Goal: Task Accomplishment & Management: Manage account settings

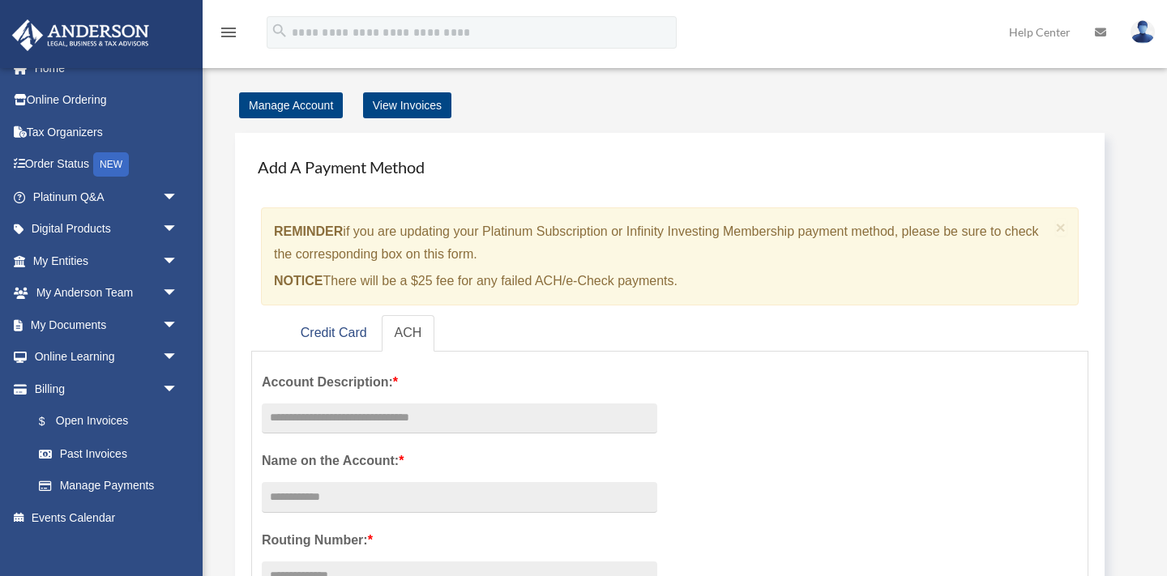
scroll to position [35, 0]
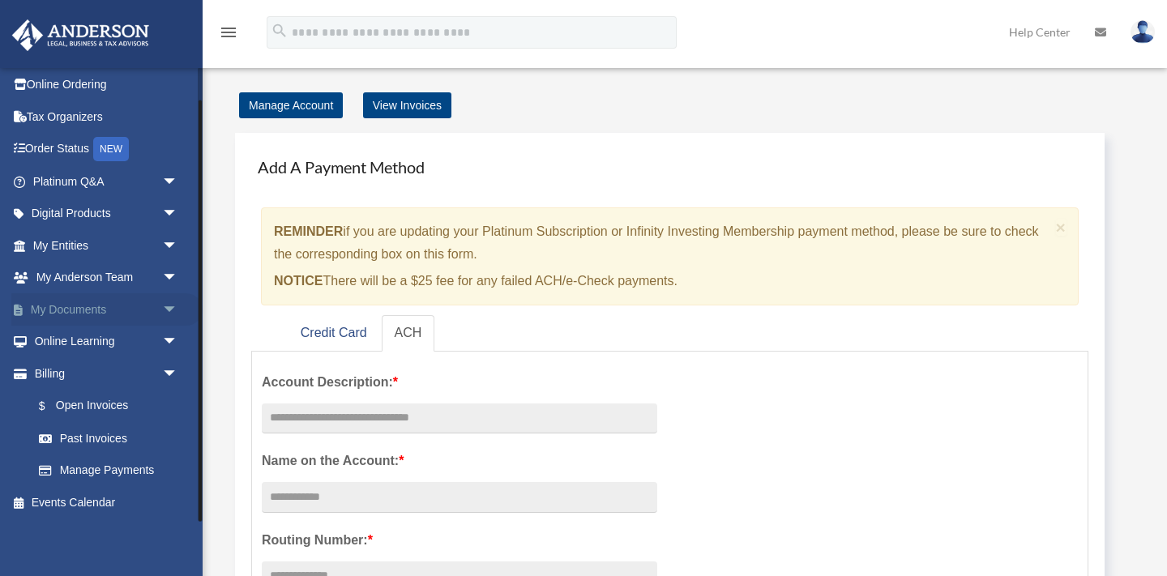
click at [169, 309] on span "arrow_drop_down" at bounding box center [178, 309] width 32 height 33
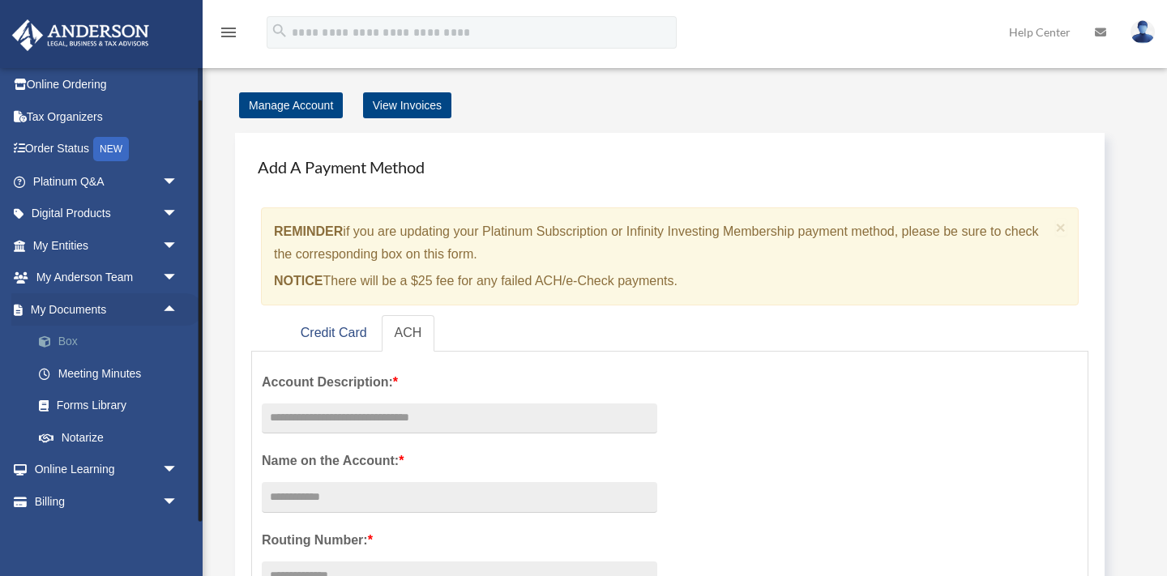
click at [62, 336] on link "Box" at bounding box center [113, 342] width 180 height 32
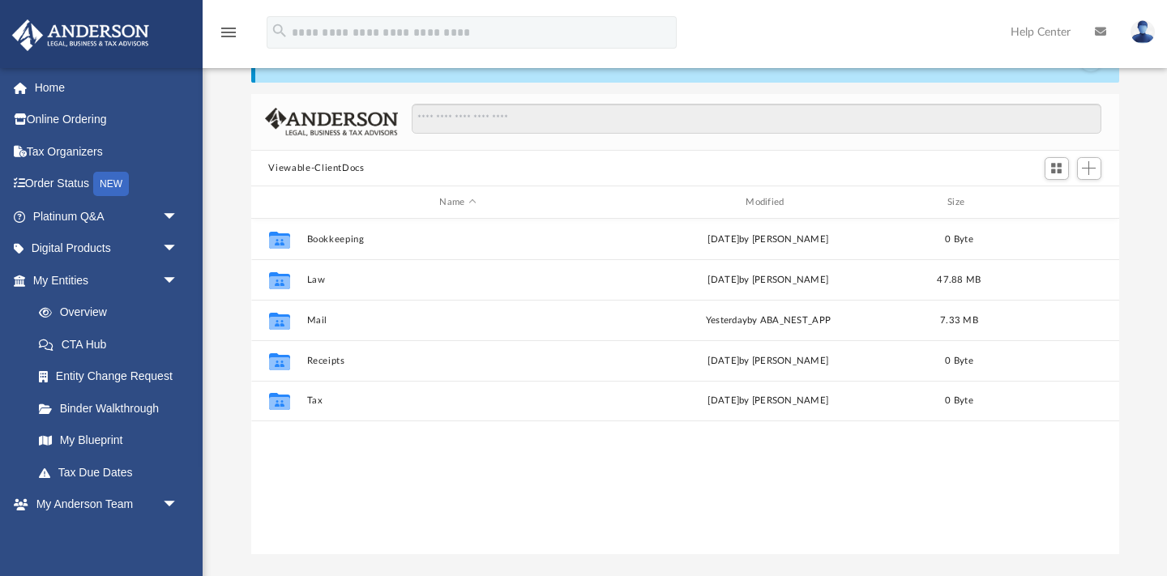
scroll to position [70, 0]
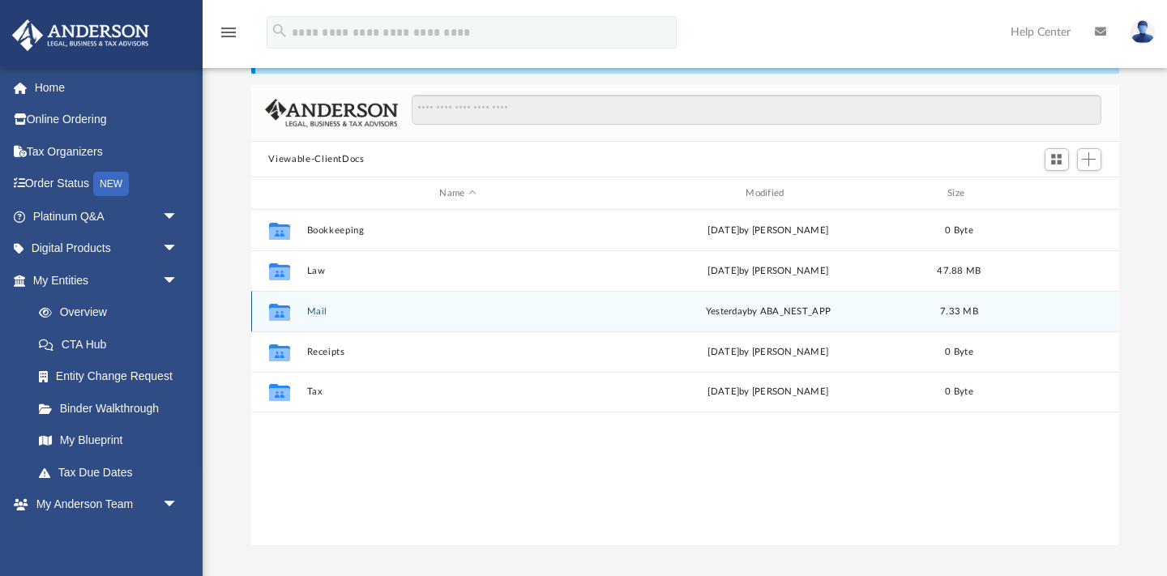
click at [316, 313] on button "Mail" at bounding box center [457, 311] width 303 height 11
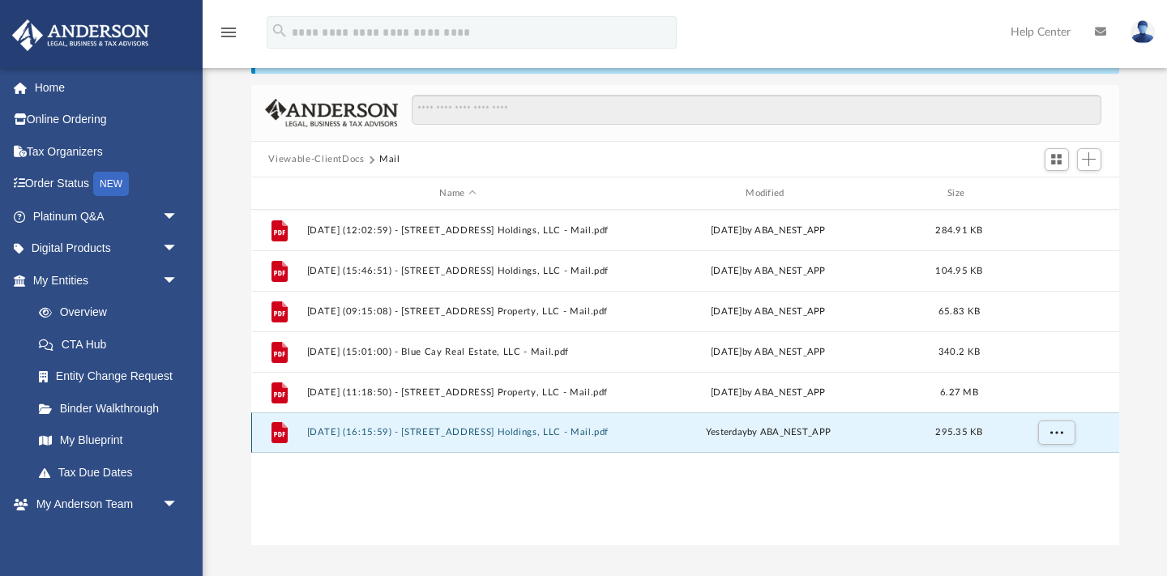
click at [469, 436] on button "[DATE] (16:15:59) - [STREET_ADDRESS] Holdings, LLC - Mail.pdf" at bounding box center [457, 433] width 303 height 11
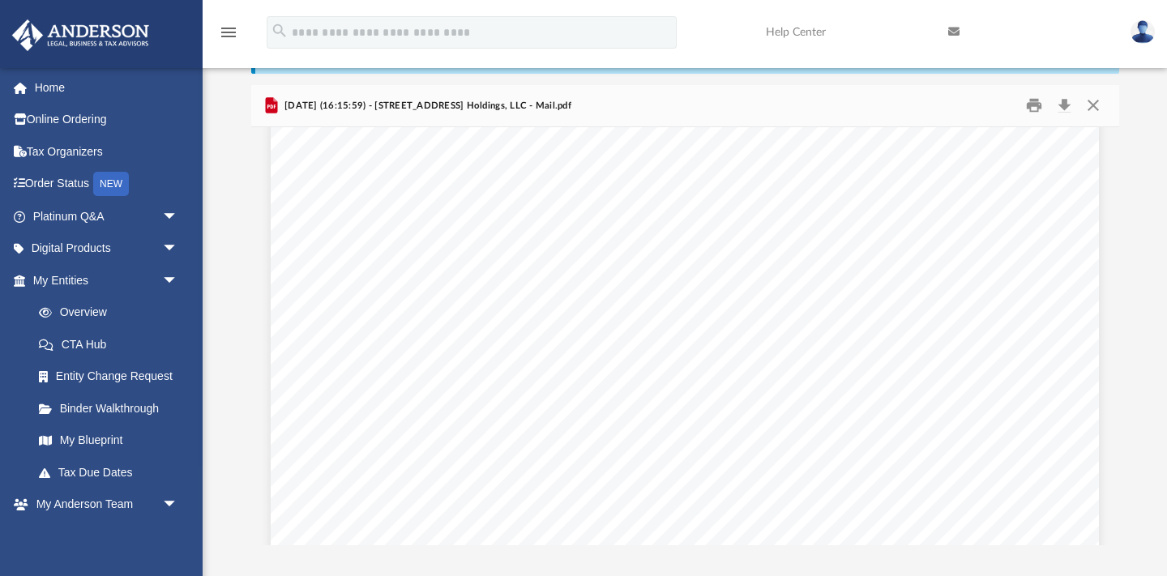
scroll to position [0, 0]
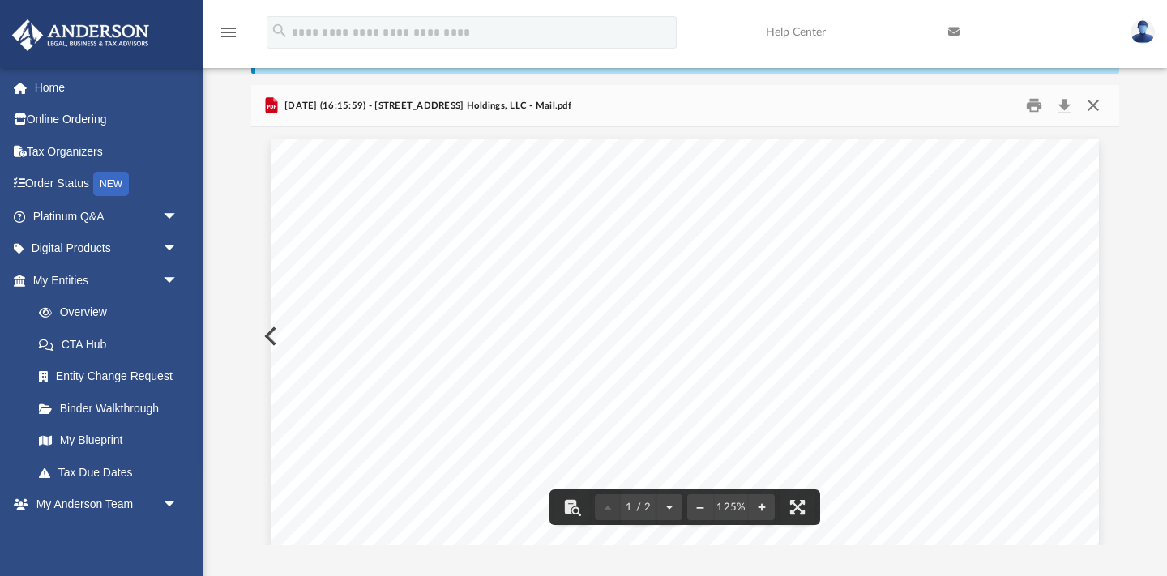
click at [1094, 107] on button "Close" at bounding box center [1093, 105] width 29 height 25
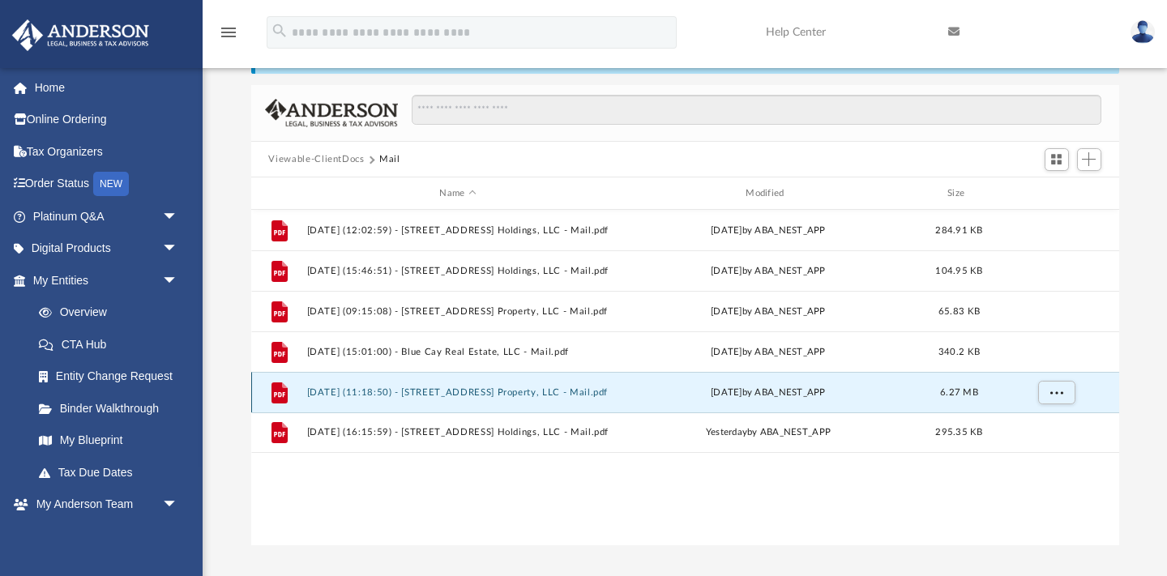
click at [522, 389] on button "[DATE] (11:18:50) - [STREET_ADDRESS] Property, LLC - Mail.pdf" at bounding box center [457, 393] width 303 height 11
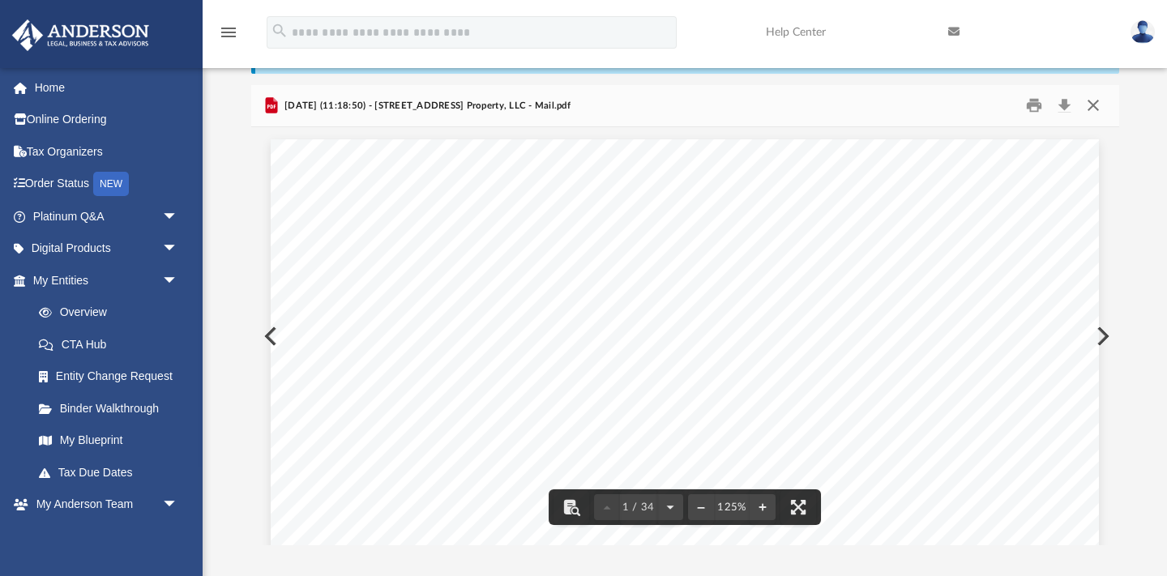
click at [1100, 106] on button "Close" at bounding box center [1093, 105] width 29 height 25
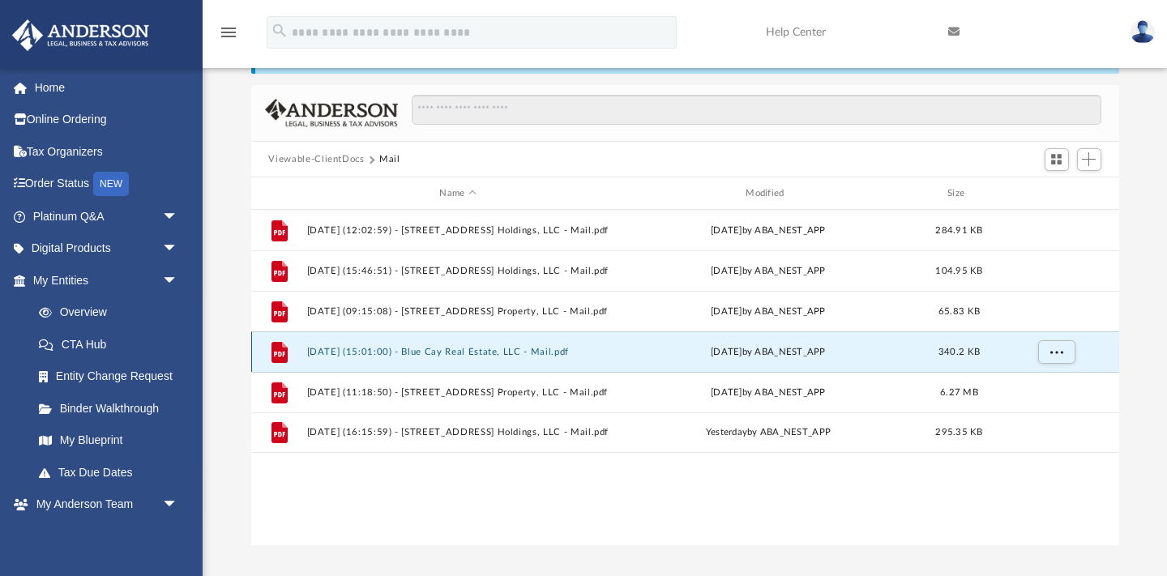
click at [498, 355] on button "[DATE] (15:01:00) - Blue Cay Real Estate, LLC - Mail.pdf" at bounding box center [457, 352] width 303 height 11
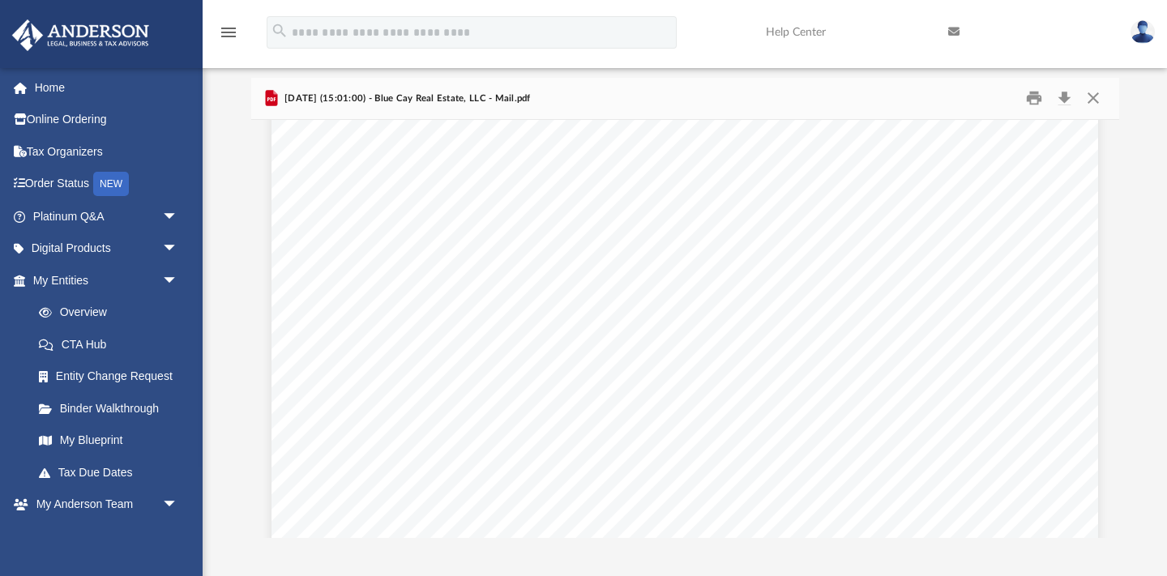
scroll to position [1360, 0]
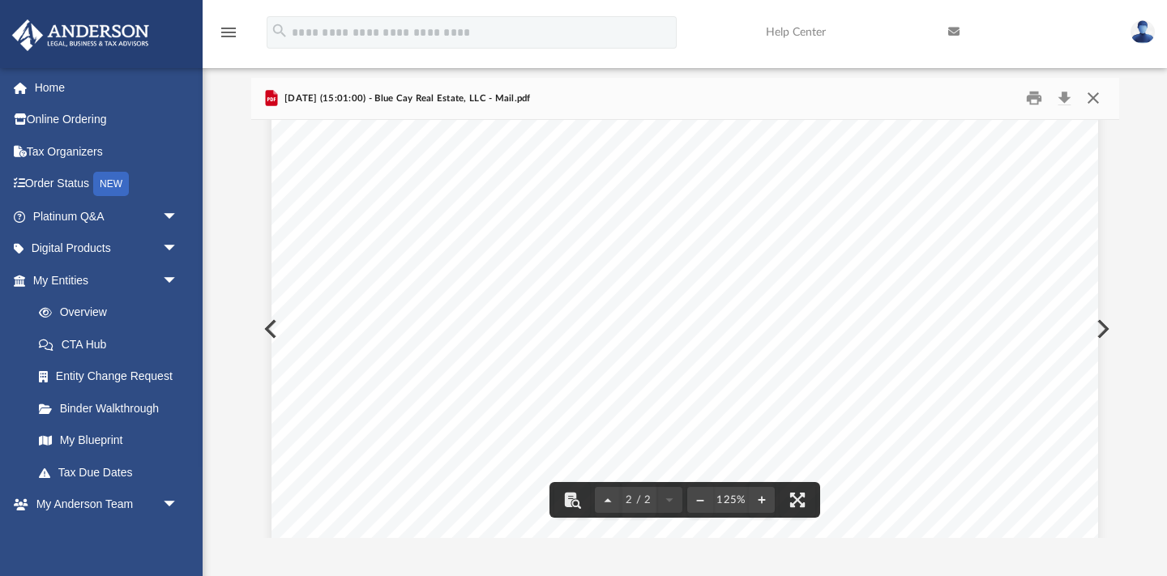
click at [1094, 96] on button "Close" at bounding box center [1093, 98] width 29 height 25
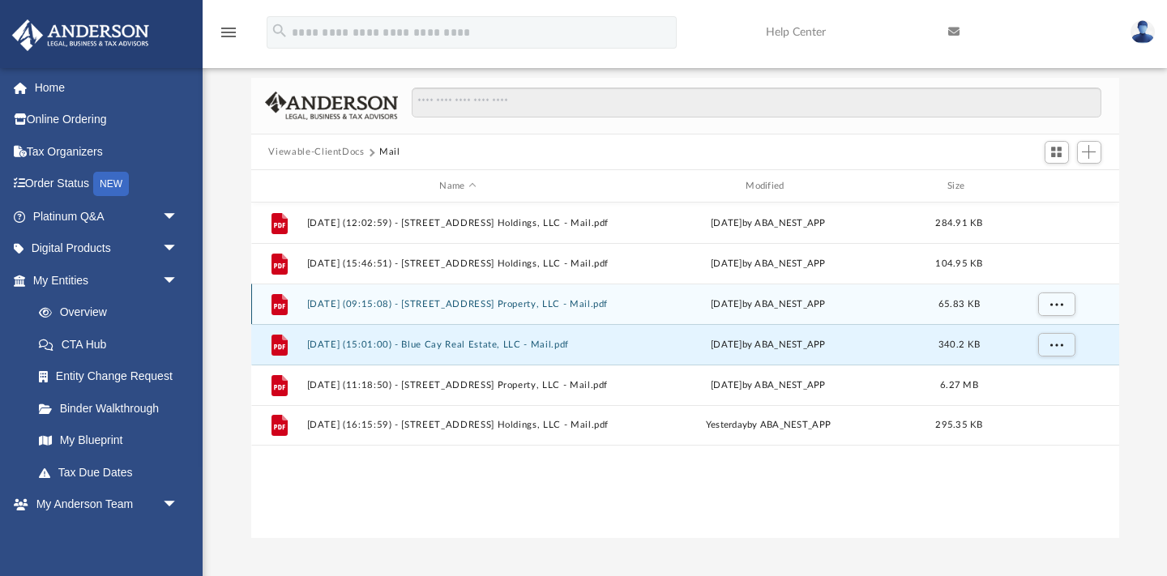
click at [501, 309] on div "File [DATE] (09:15:08) - [STREET_ADDRESS] Property, LLC - Mail.pdf [DATE] by AB…" at bounding box center [685, 304] width 868 height 41
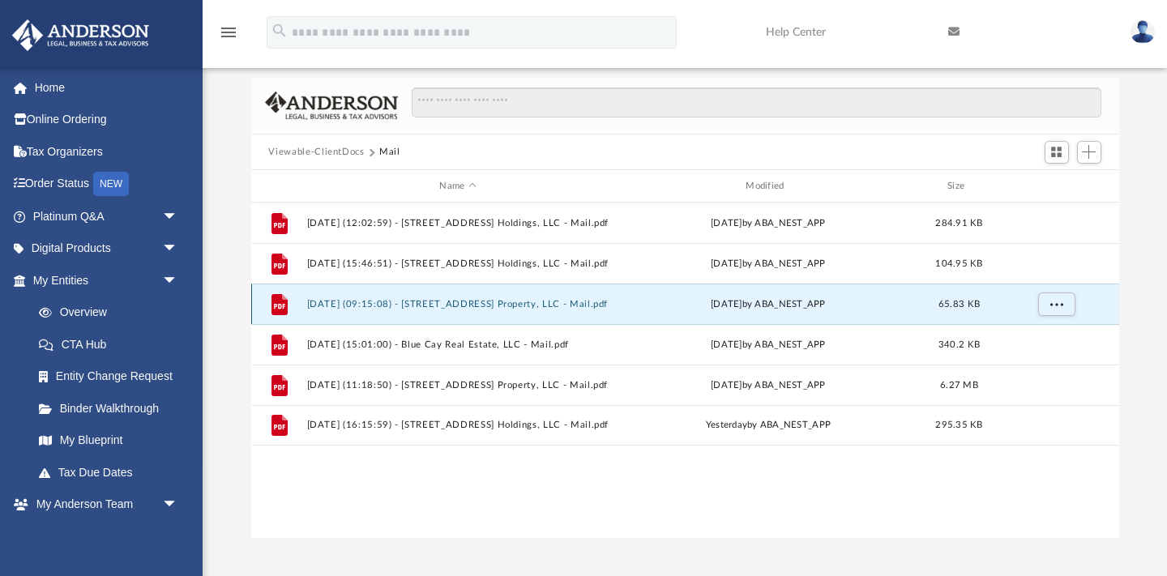
click at [515, 305] on button "[DATE] (09:15:08) - [STREET_ADDRESS] Property, LLC - Mail.pdf" at bounding box center [457, 304] width 303 height 11
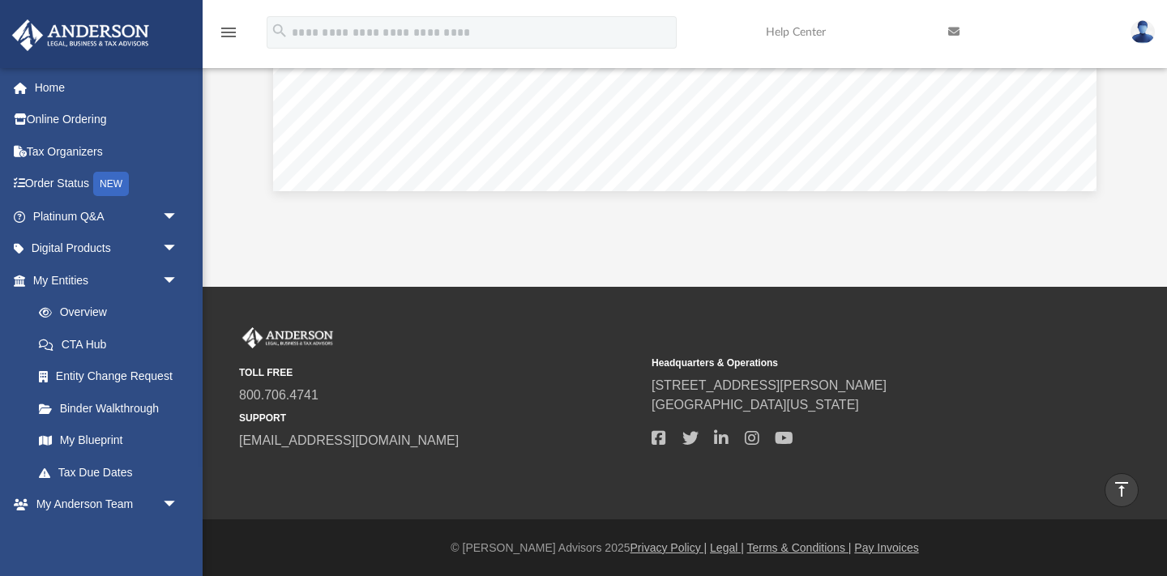
scroll to position [0, 0]
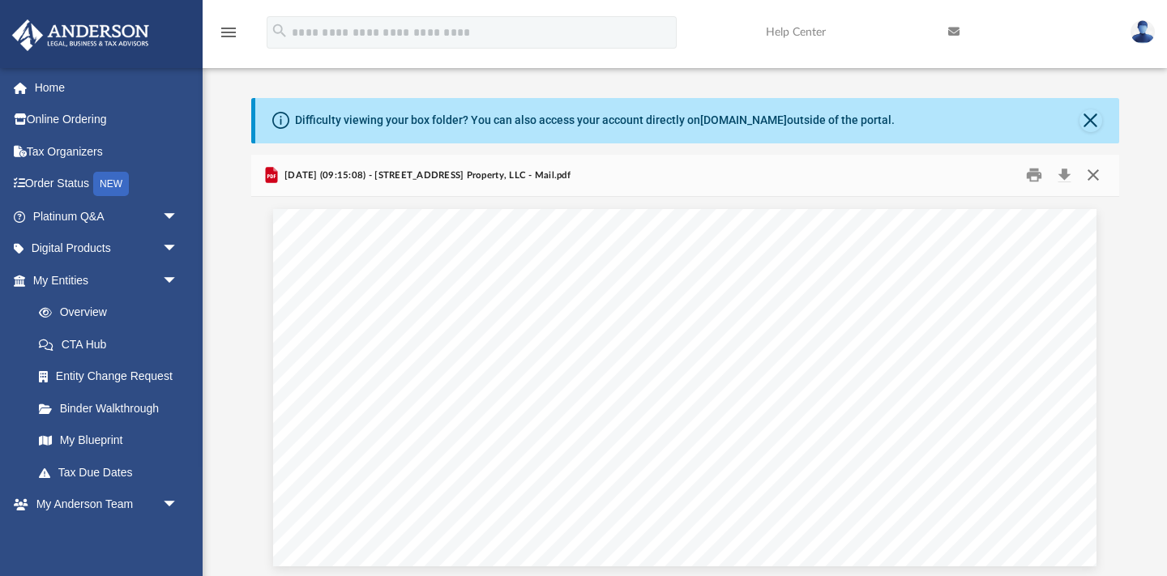
click at [1098, 176] on button "Close" at bounding box center [1093, 175] width 29 height 25
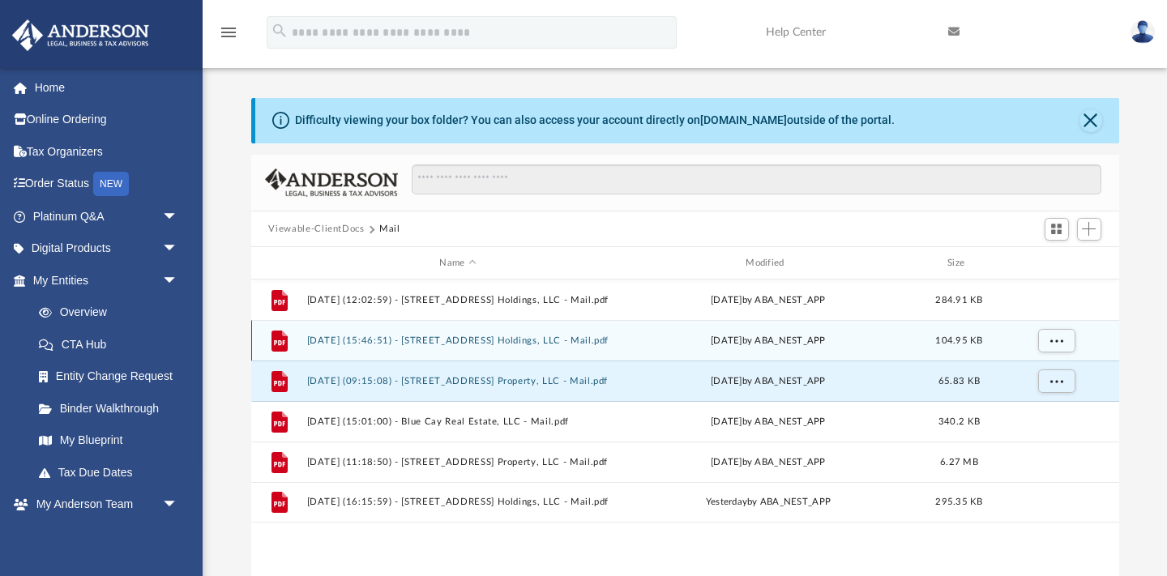
click at [525, 345] on button "[DATE] (15:46:51) - [STREET_ADDRESS] Holdings, LLC - Mail.pdf" at bounding box center [457, 341] width 303 height 11
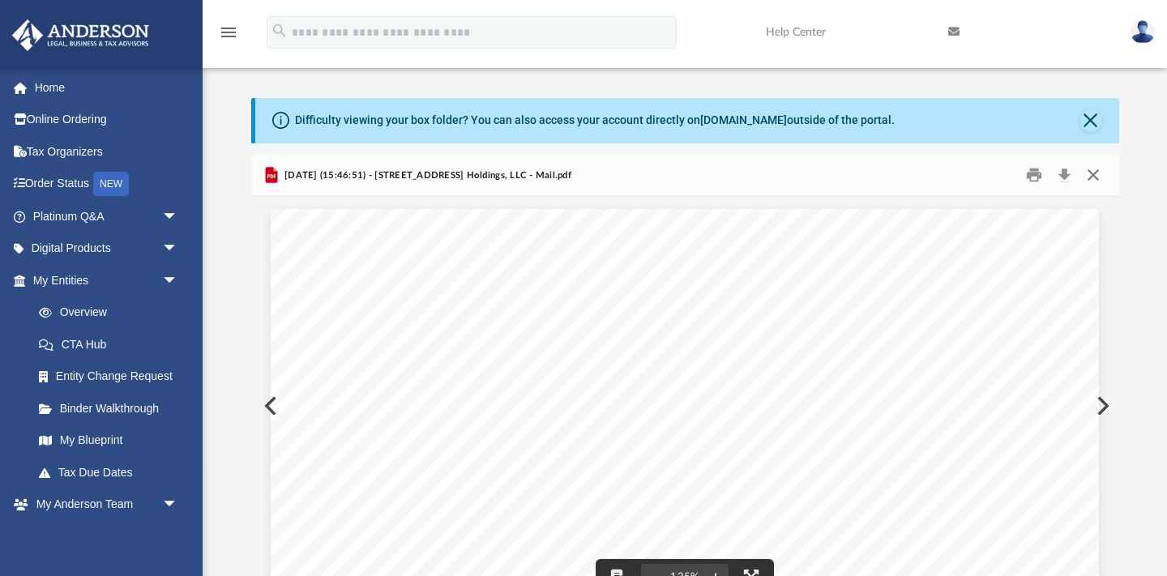
click at [1097, 175] on button "Close" at bounding box center [1093, 175] width 29 height 25
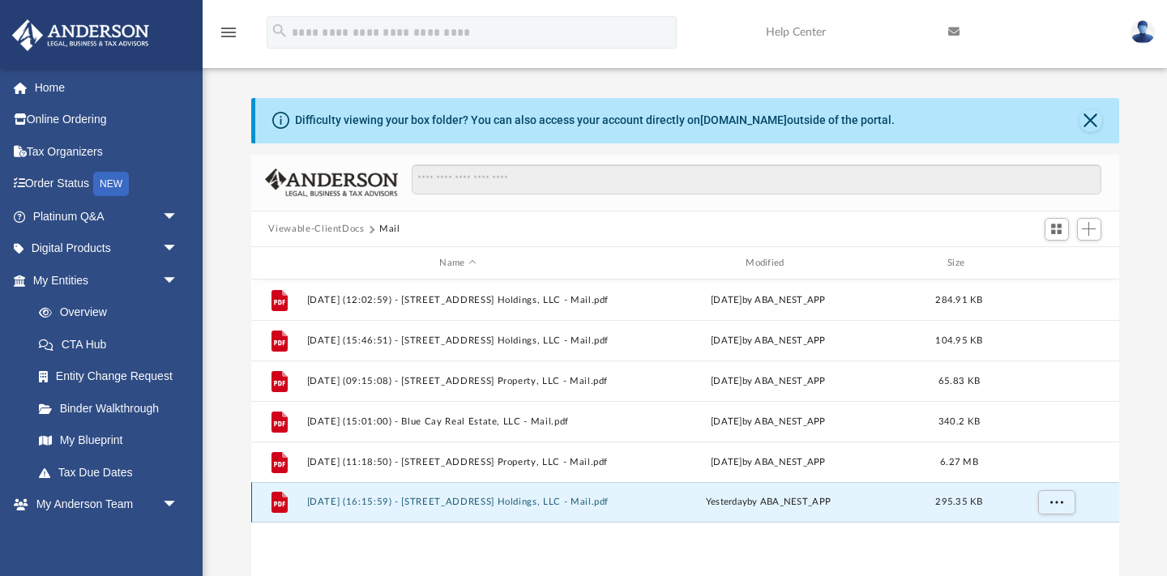
click at [540, 499] on button "[DATE] (16:15:59) - [STREET_ADDRESS] Holdings, LLC - Mail.pdf" at bounding box center [457, 503] width 303 height 11
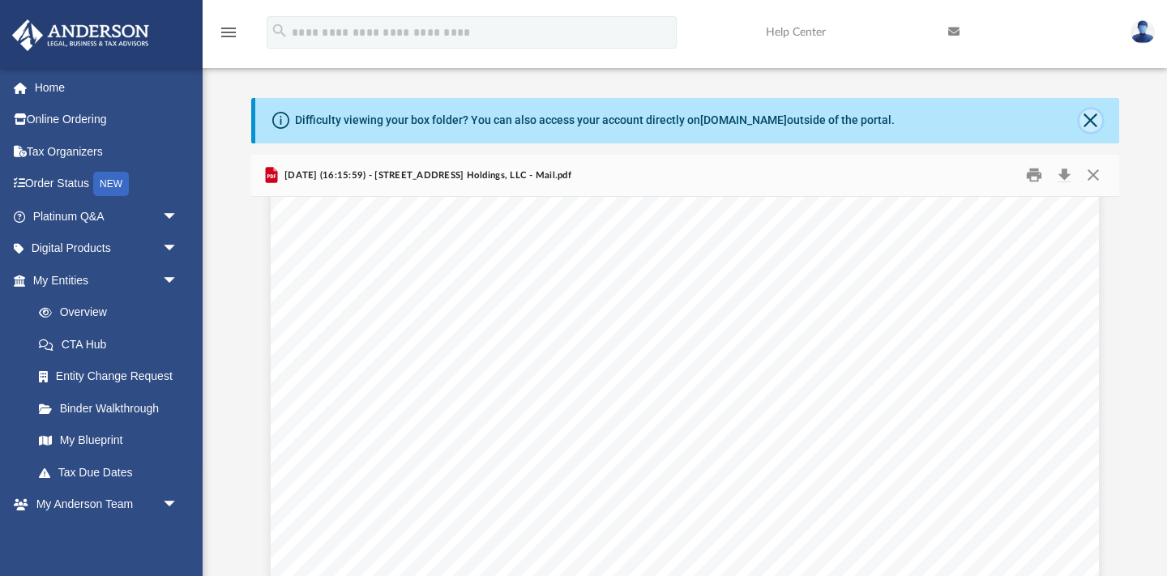
click at [1087, 119] on button "Close" at bounding box center [1091, 120] width 23 height 23
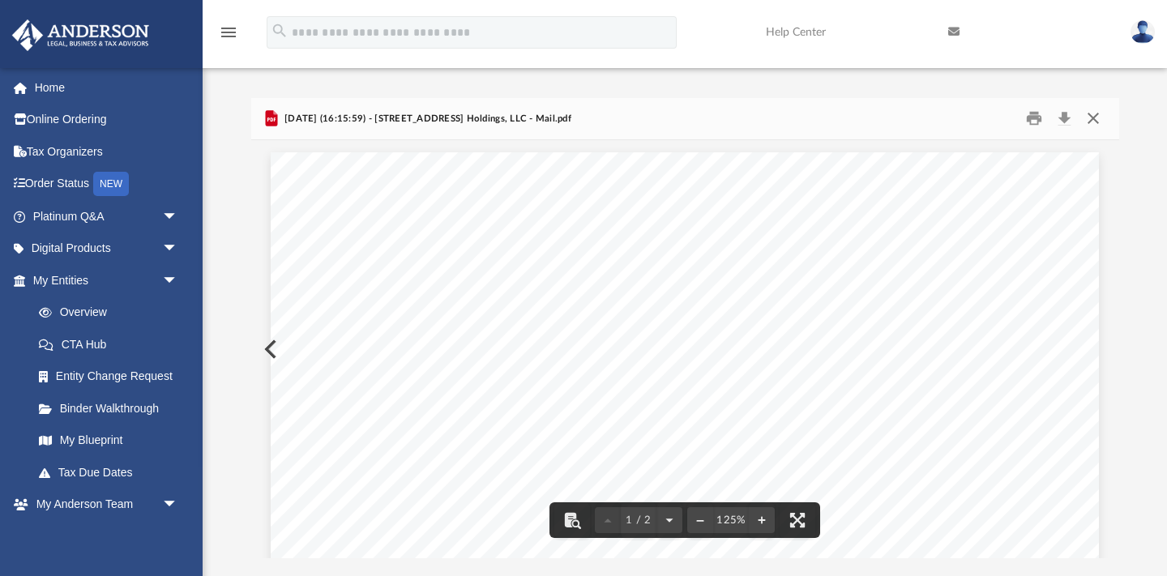
click at [1100, 119] on button "Close" at bounding box center [1093, 118] width 29 height 25
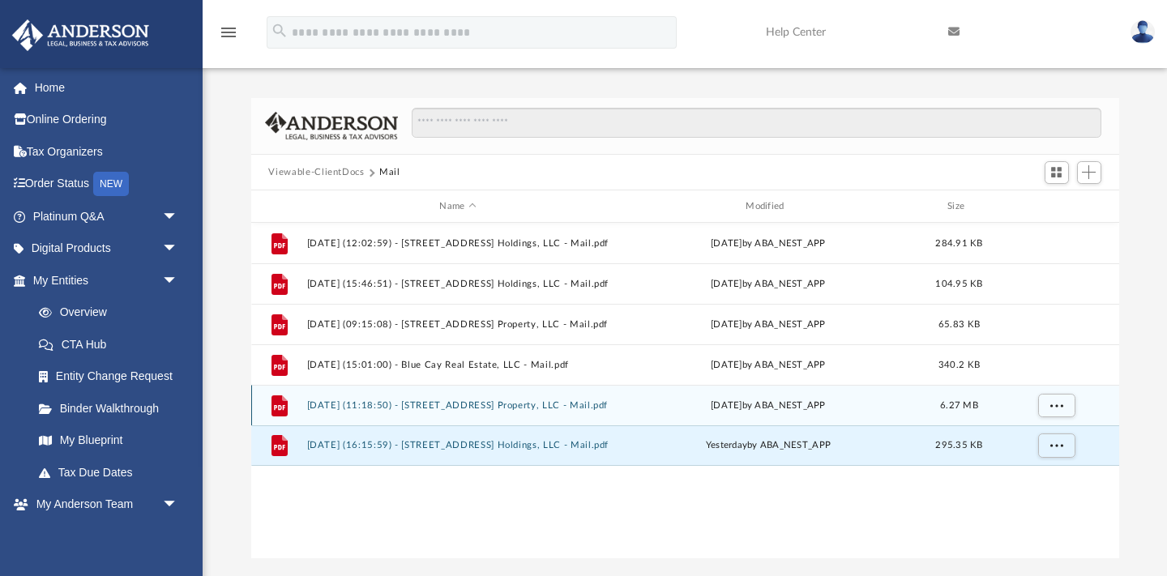
scroll to position [18, 0]
